Goal: Task Accomplishment & Management: Use online tool/utility

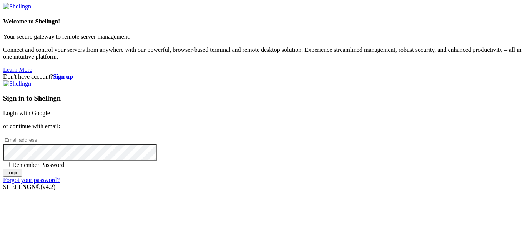
click at [284, 83] on div "Sign in to Shellngn Login with Google or continue with email: Remember Password…" at bounding box center [262, 131] width 519 height 103
click at [50, 110] on link "Login with Google" at bounding box center [26, 113] width 47 height 7
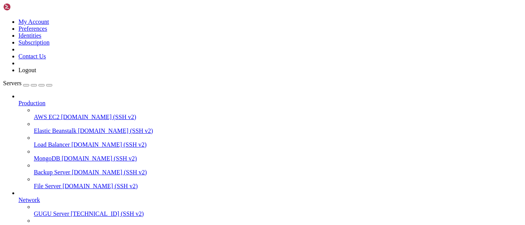
scroll to position [28, 0]
click at [71, 211] on span "[TECHNICAL_ID] (SSH v2)" at bounding box center [107, 214] width 73 height 7
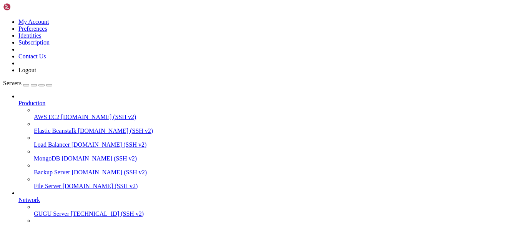
scroll to position [308, 0]
copy span "5f7bda1a9147"
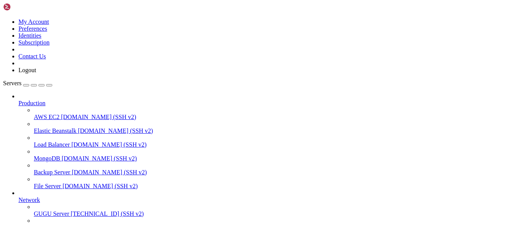
drag, startPoint x: 20, startPoint y: 533, endPoint x: 71, endPoint y: 556, distance: 56.2
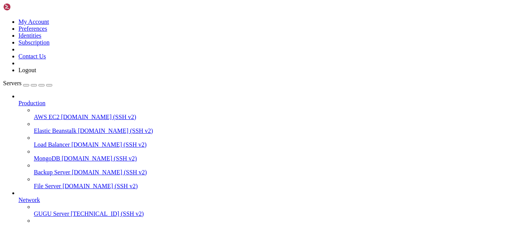
scroll to position [8, 2]
